Goal: Transaction & Acquisition: Obtain resource

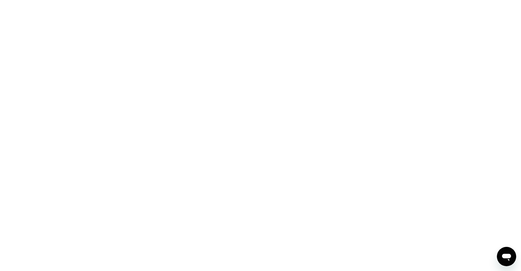
click at [106, 8] on div at bounding box center [260, 135] width 521 height 271
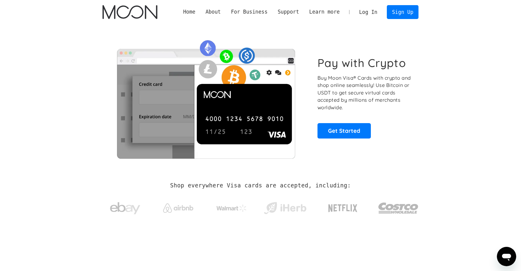
click at [362, 11] on link "Log In" at bounding box center [368, 11] width 28 height 13
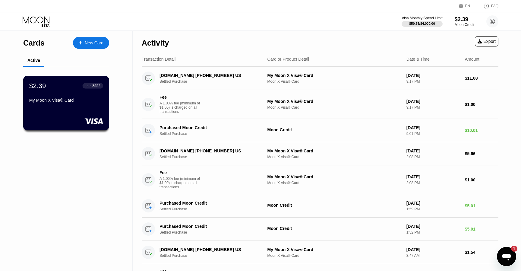
click at [88, 96] on div "$2.39 ● ● ● ● 8552 My Moon X Visa® Card" at bounding box center [66, 93] width 74 height 23
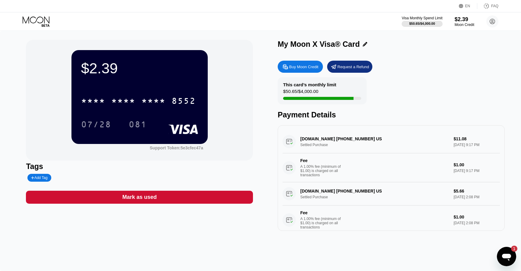
click at [290, 70] on div "Buy Moon Credit" at bounding box center [300, 67] width 45 height 12
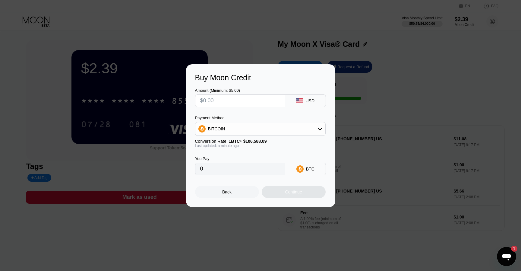
click at [252, 130] on div "BITCOIN" at bounding box center [260, 129] width 130 height 12
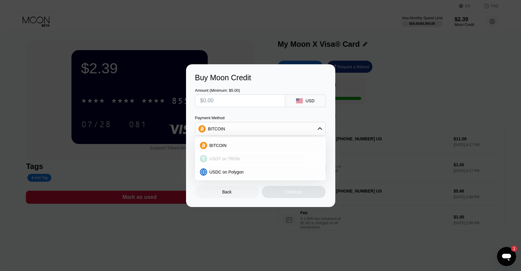
click at [247, 154] on div "USDT on TRON" at bounding box center [260, 159] width 127 height 12
type input "0.00"
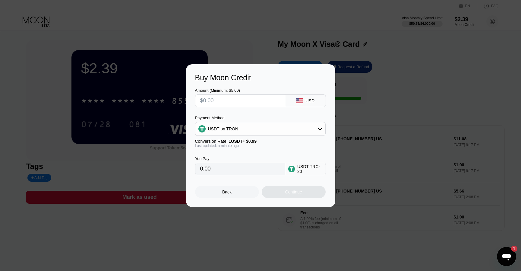
click at [230, 101] on input "text" at bounding box center [240, 101] width 80 height 12
type input "$10"
type input "10.10"
type input "$1"
type input "1.01"
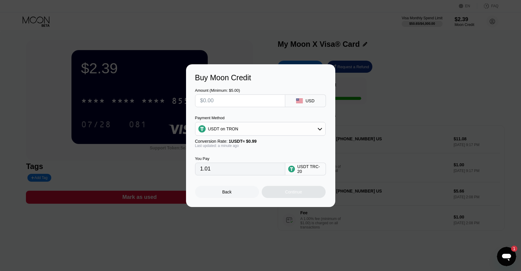
type input "0.00"
type input "$2"
type input "2.02"
type input "$20"
type input "20.20"
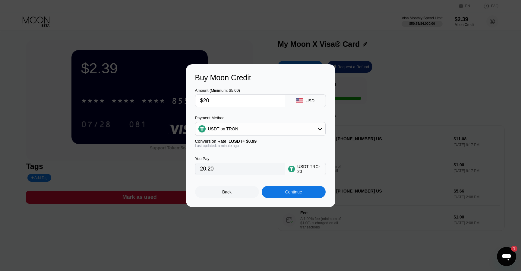
type input "$20"
click at [310, 193] on div "Continue" at bounding box center [294, 192] width 64 height 12
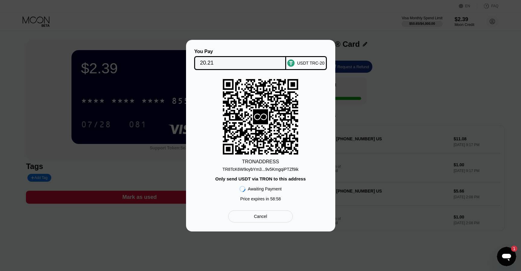
click at [274, 166] on div "TR8TcK6W9oybYm3...9v5KmgqiPTZf9ik" at bounding box center [261, 167] width 76 height 7
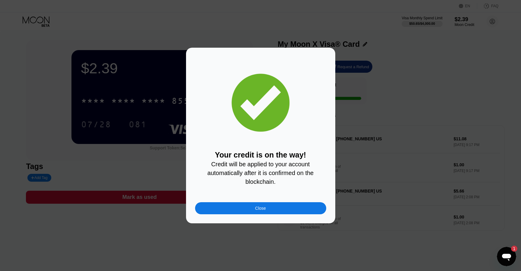
click at [241, 207] on div "Close" at bounding box center [260, 208] width 131 height 12
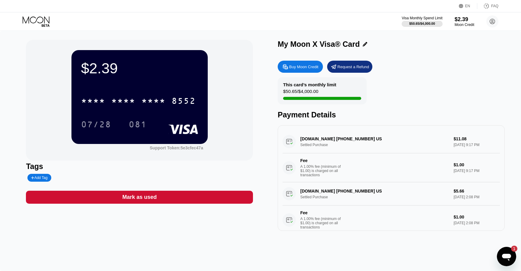
click at [33, 20] on icon at bounding box center [37, 21] width 28 height 11
